Goal: Information Seeking & Learning: Understand process/instructions

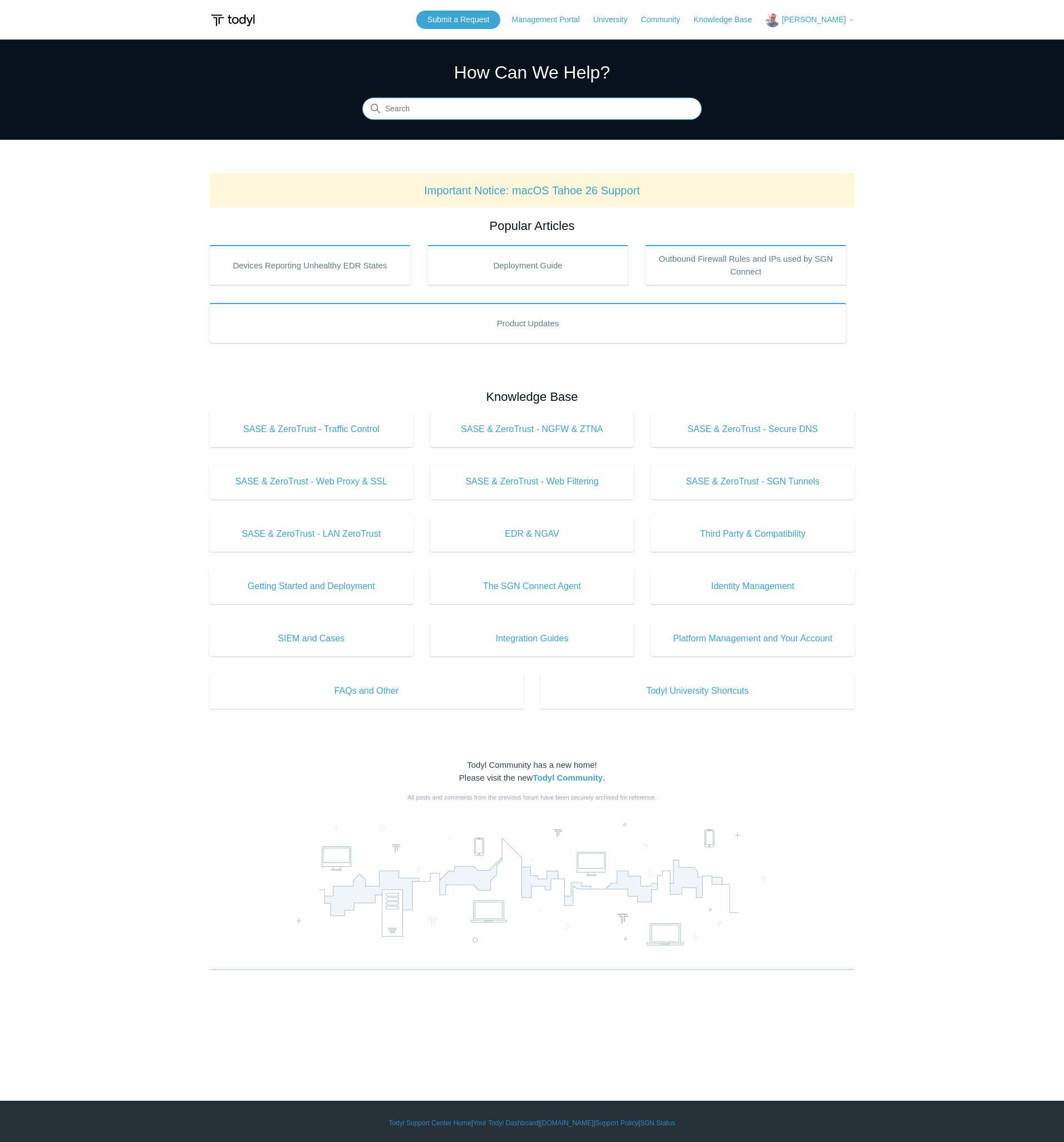
click at [533, 107] on input "Search" at bounding box center [531, 109] width 339 height 22
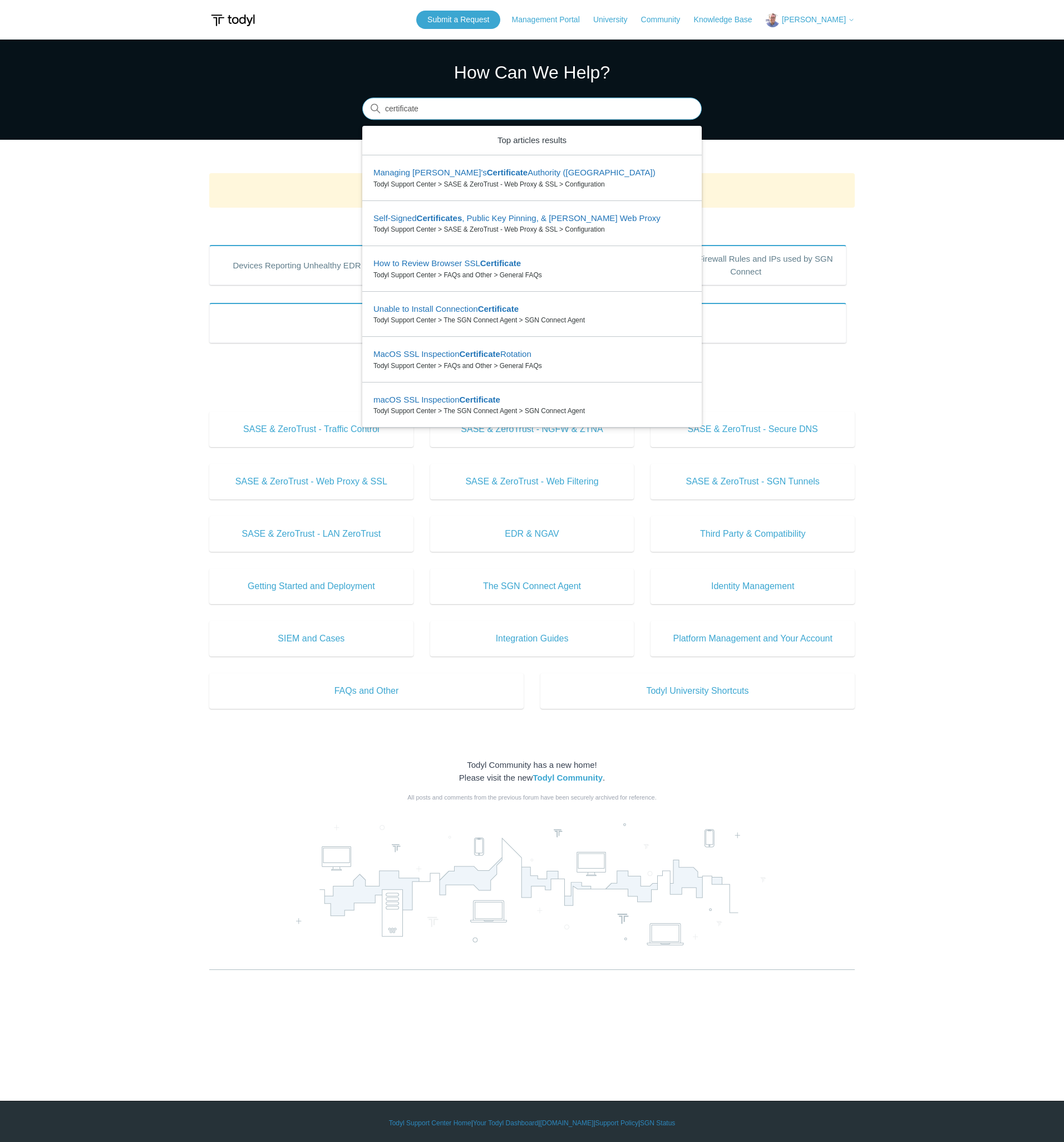
type input "certificate"
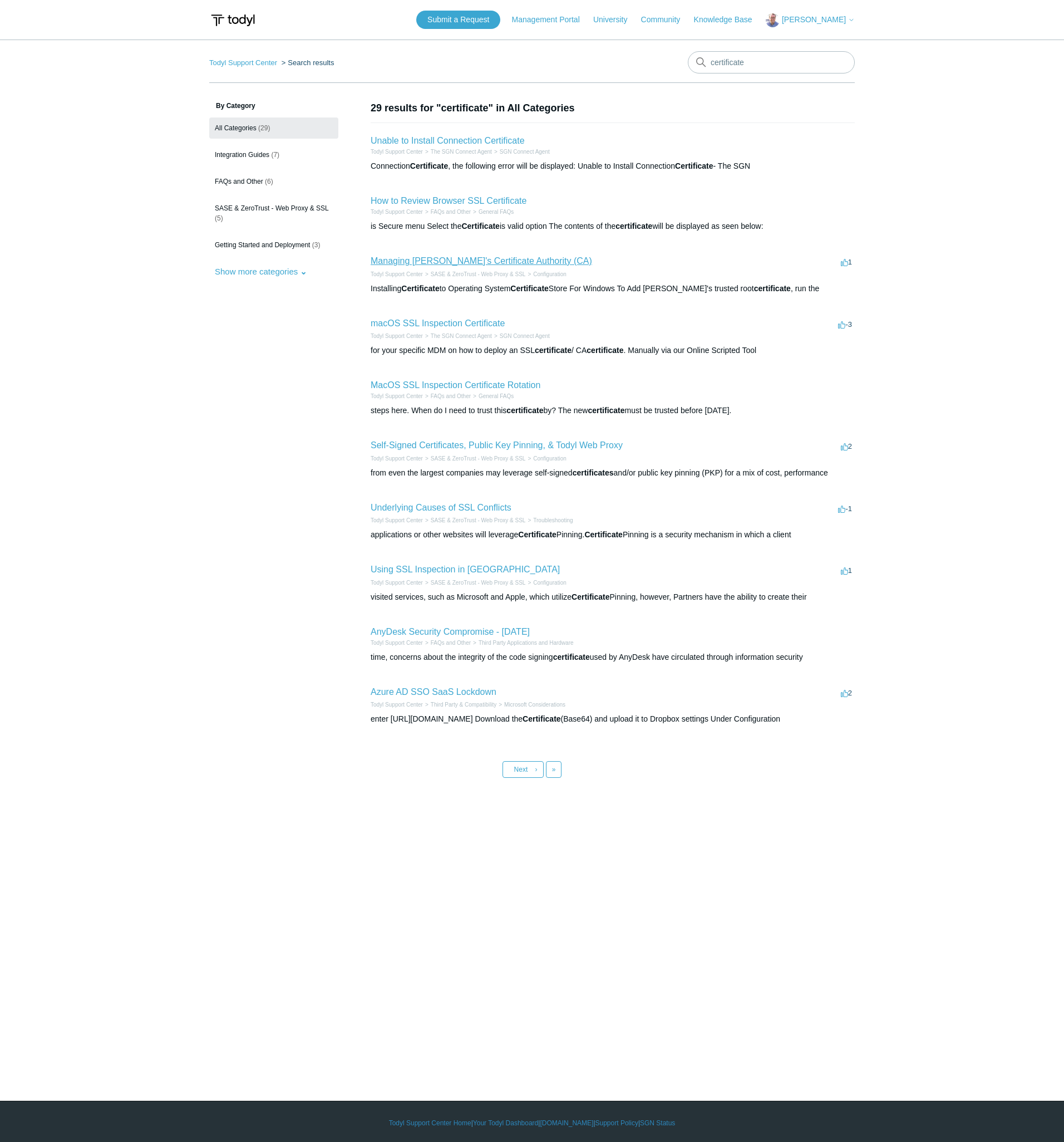
click at [463, 262] on link "Managing [PERSON_NAME]'s Certificate Authority (CA)" at bounding box center [482, 260] width 222 height 10
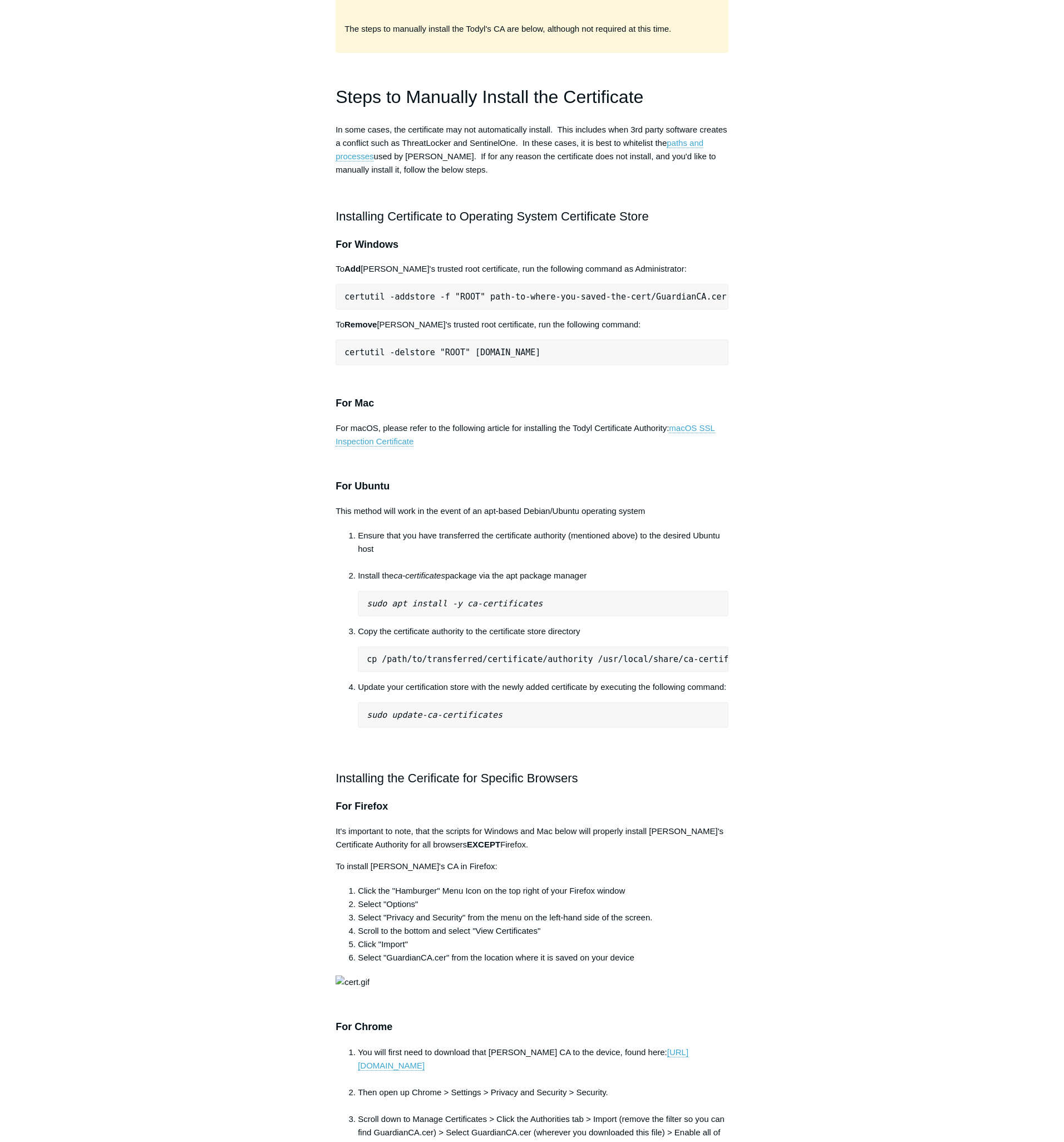
scroll to position [352, 0]
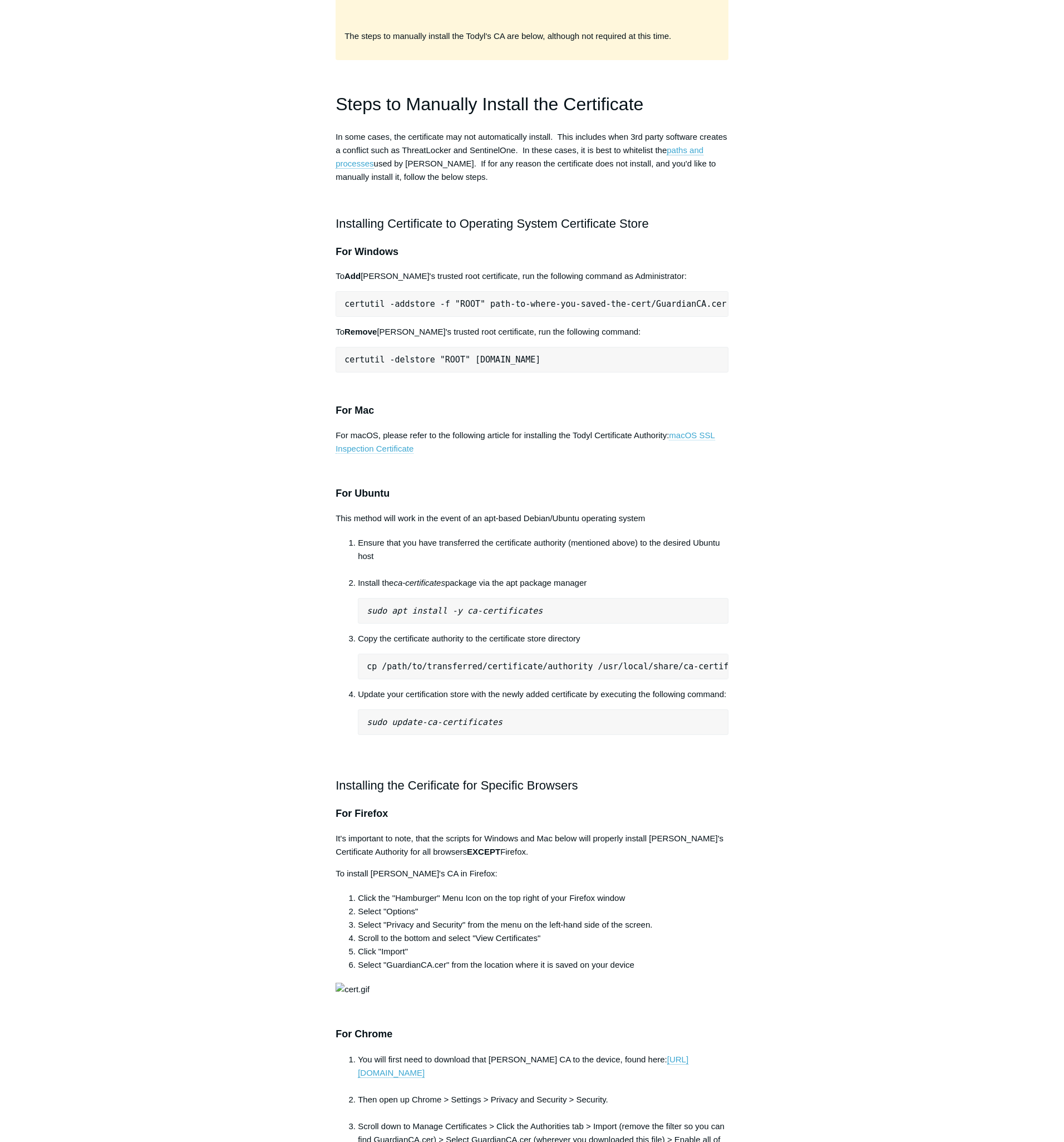
click at [689, 430] on link "macOS SSL Inspection Certificate" at bounding box center [525, 442] width 380 height 24
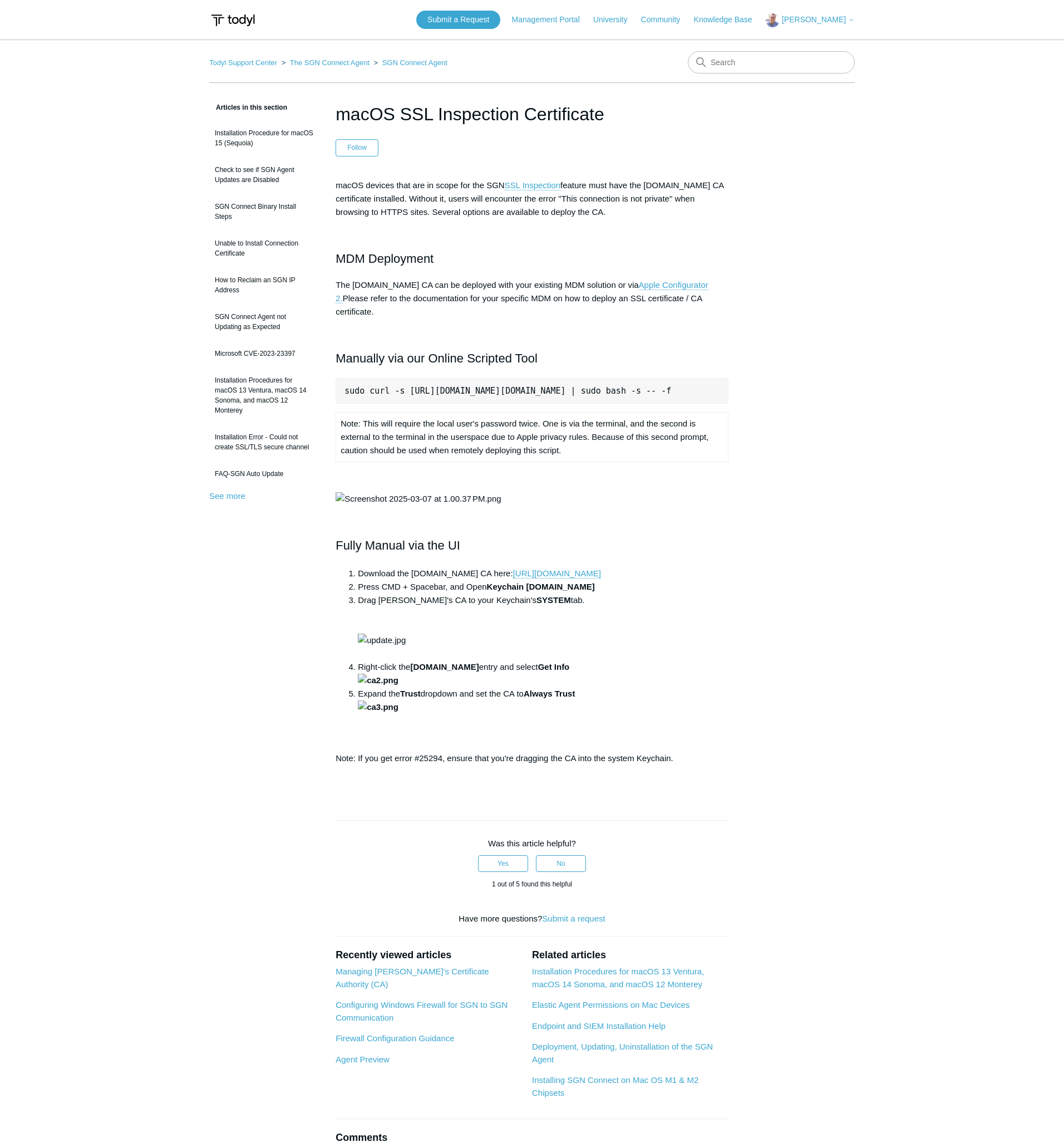
click at [664, 380] on pre "sudo curl -s [URL][DOMAIN_NAME][DOMAIN_NAME] | sudo bash -s -- -f" at bounding box center [532, 390] width 393 height 26
copy pre "sudo curl -s [URL][DOMAIN_NAME][DOMAIN_NAME] | sudo bash -s -- -f"
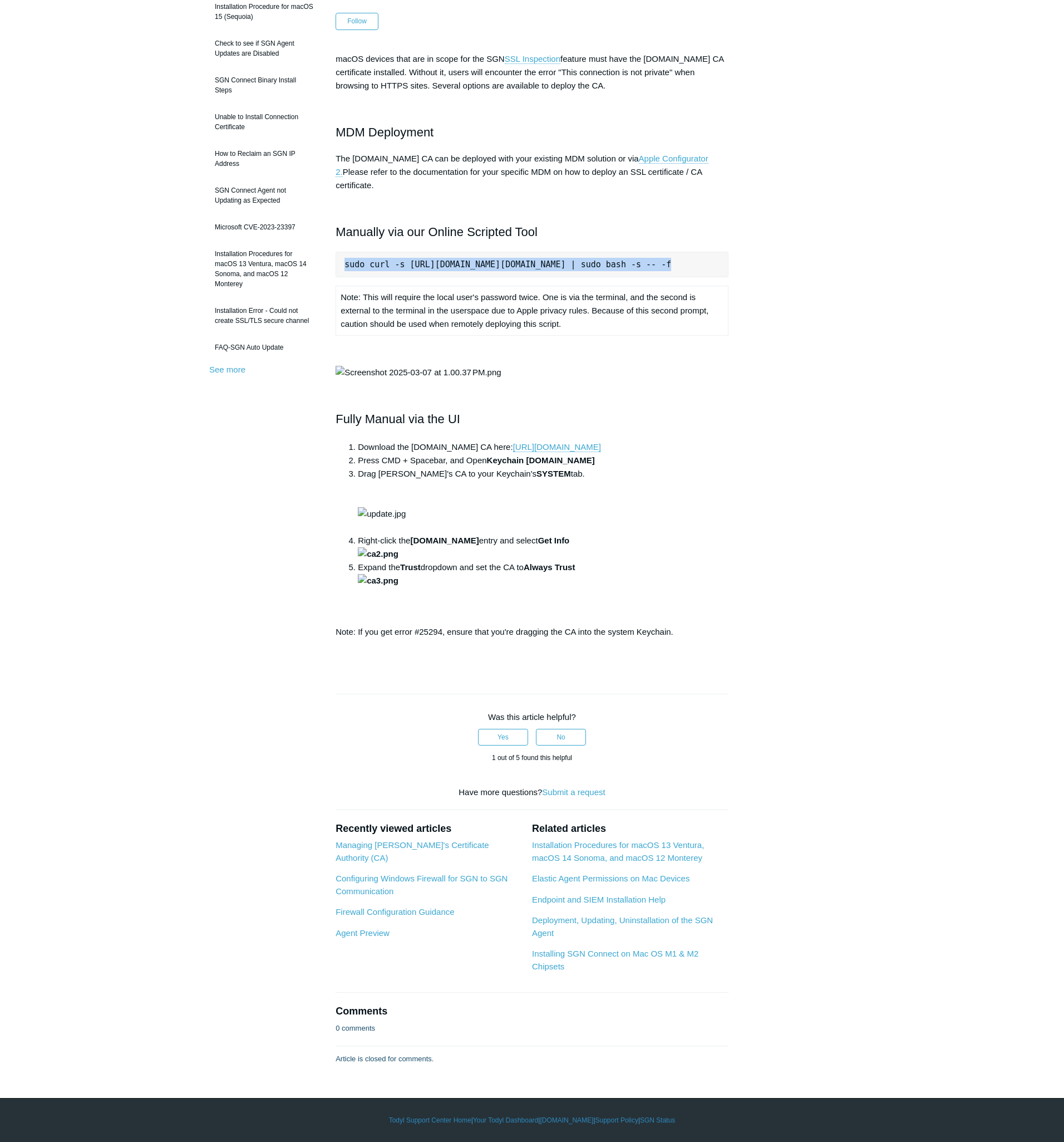
scroll to position [669, 0]
